Goal: Information Seeking & Learning: Learn about a topic

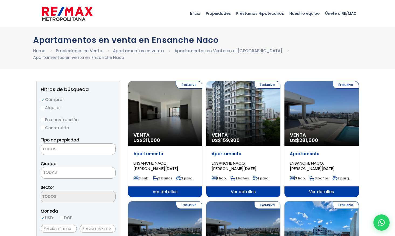
select select
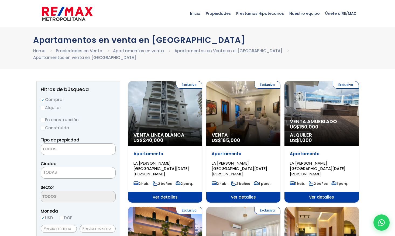
select select
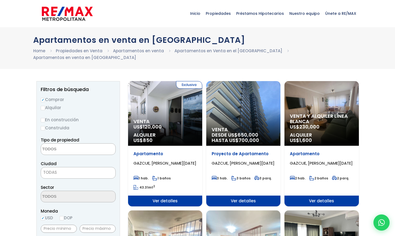
select select
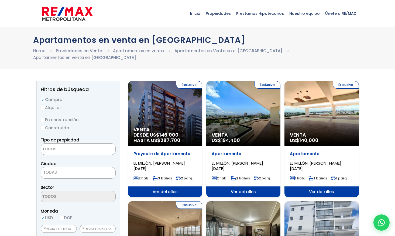
select select
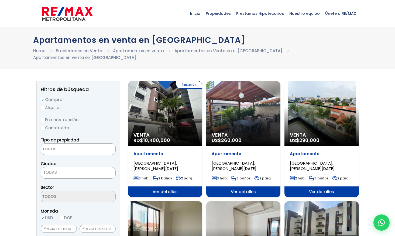
select select
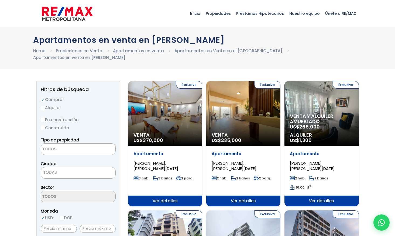
select select
click at [203, 13] on span "Inicio" at bounding box center [195, 13] width 16 height 16
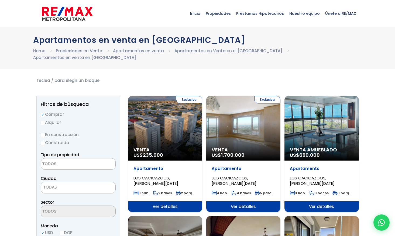
select select
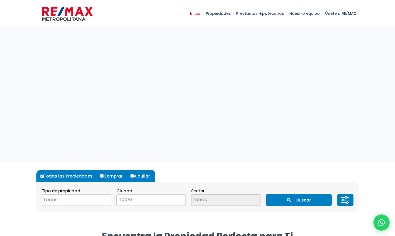
select select
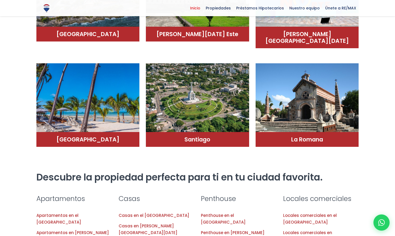
scroll to position [376, 0]
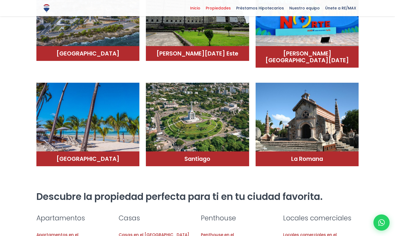
click at [226, 8] on span "Propiedades" at bounding box center [218, 8] width 30 height 8
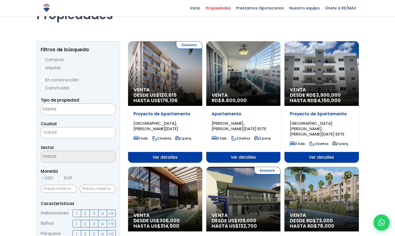
scroll to position [29, 0]
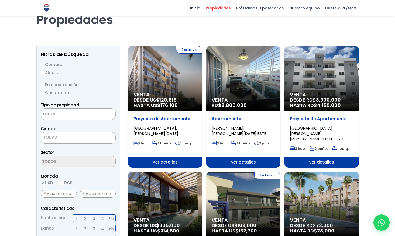
click at [77, 117] on textarea "Search" at bounding box center [67, 115] width 52 height 12
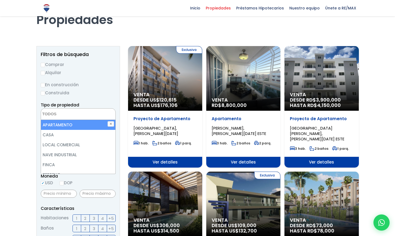
click at [68, 126] on li "APARTAMENTO" at bounding box center [78, 125] width 74 height 10
select select "apartment"
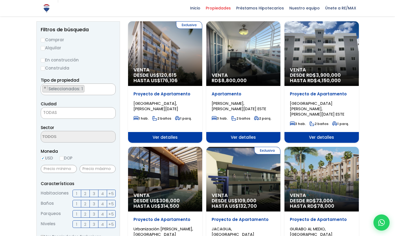
scroll to position [56, 0]
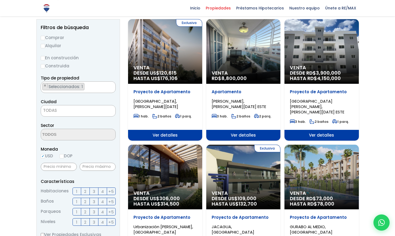
click at [76, 110] on span "TODAS" at bounding box center [78, 111] width 74 height 8
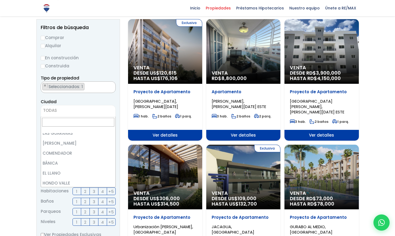
scroll to position [454, 0]
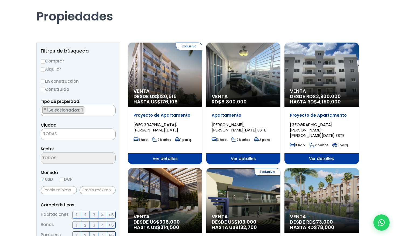
scroll to position [0, 0]
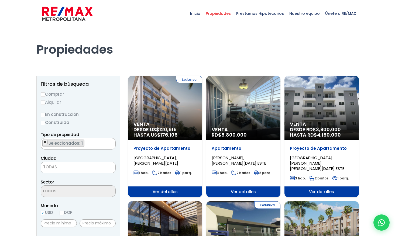
click at [46, 142] on span "×" at bounding box center [45, 142] width 3 height 5
select select
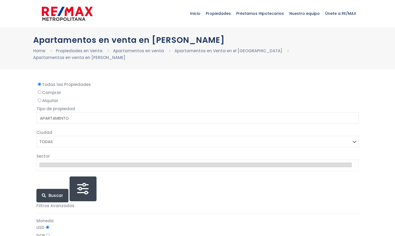
select select
